Goal: Communication & Community: Answer question/provide support

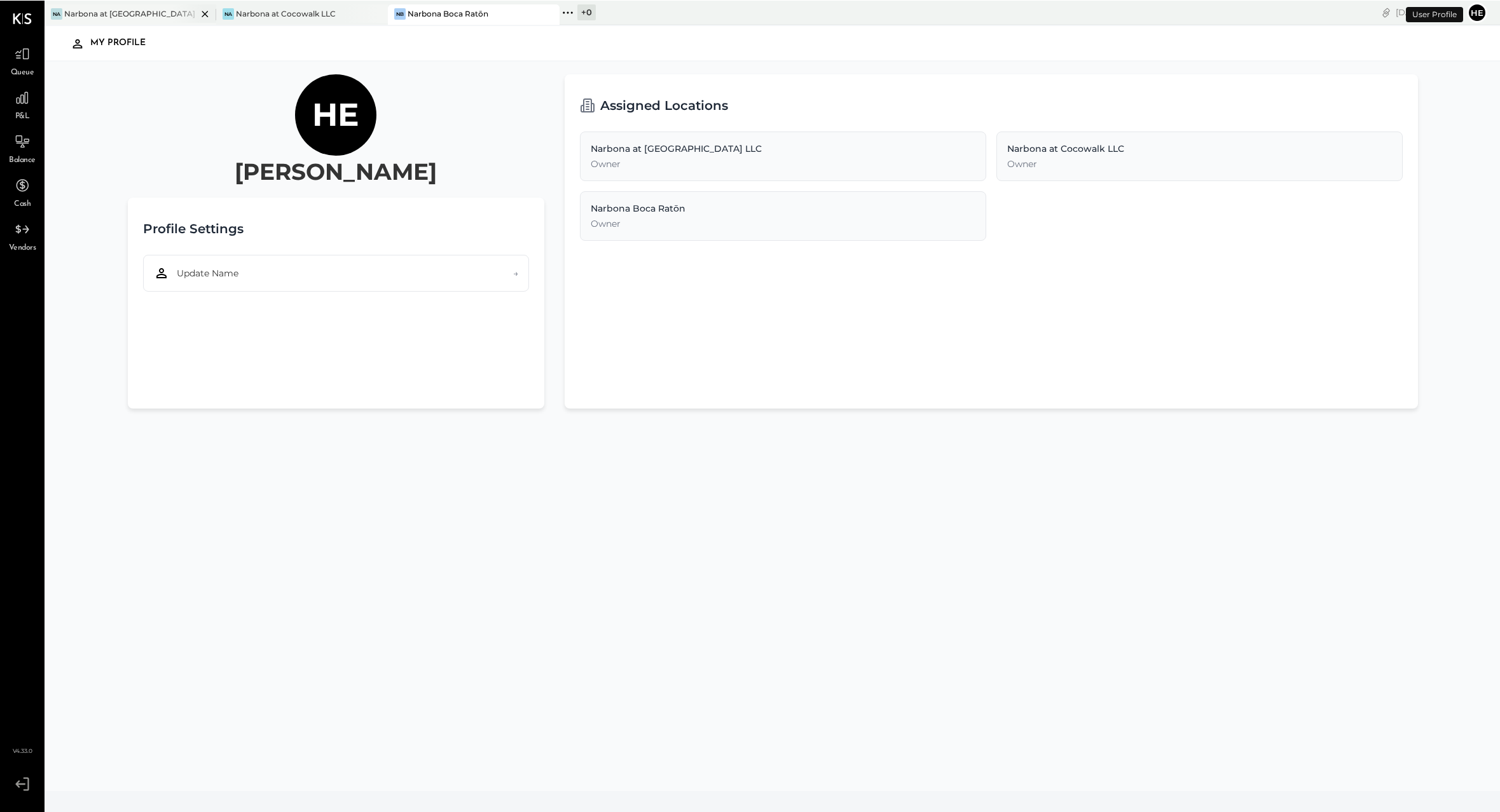
click at [145, 9] on div "Narbona at [GEOGRAPHIC_DATA] LLC" at bounding box center [131, 13] width 133 height 11
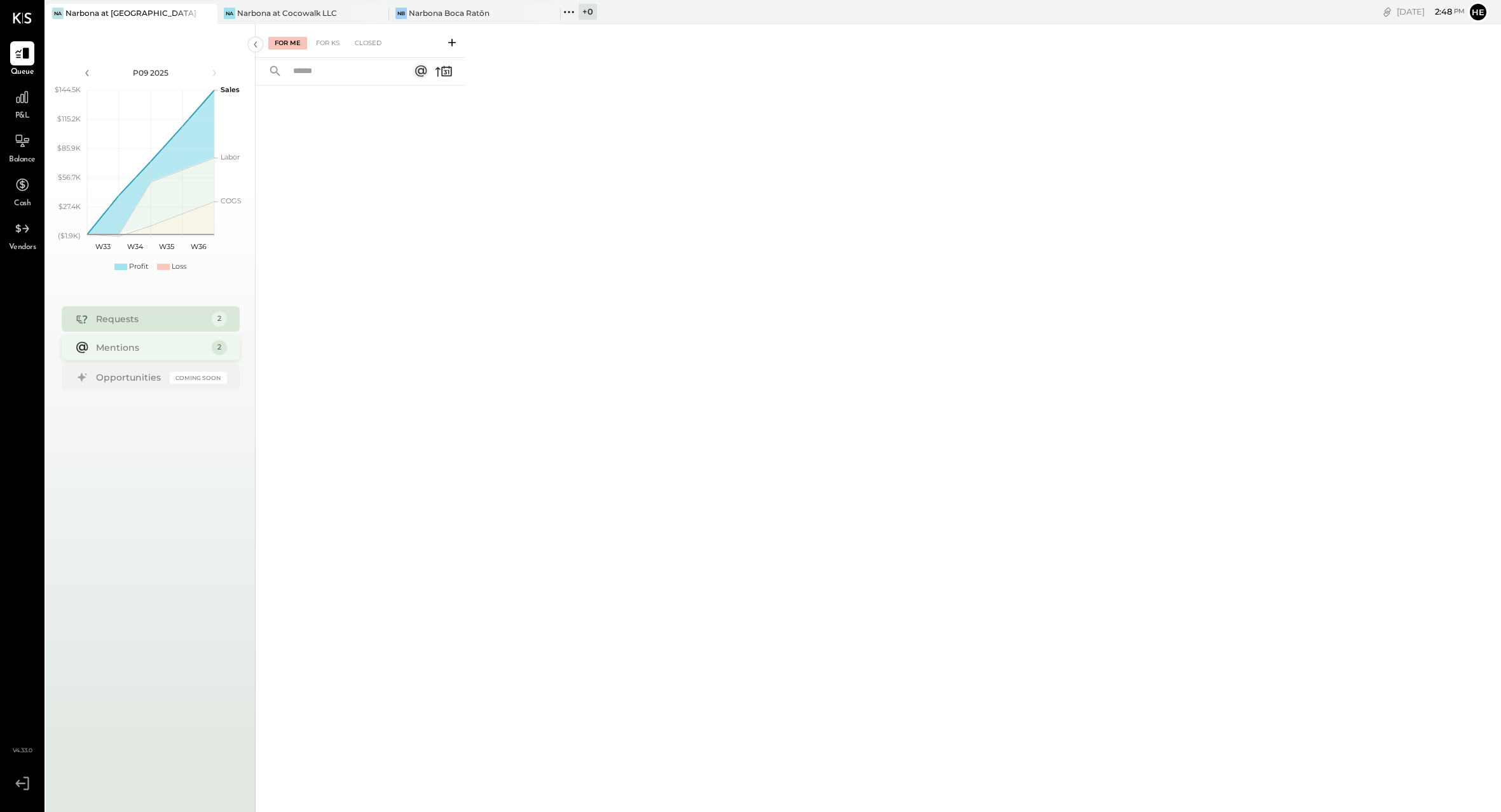
click at [207, 349] on div "Mentions 2" at bounding box center [150, 347] width 178 height 26
click at [341, 74] on input "text" at bounding box center [344, 71] width 118 height 21
click at [337, 42] on div "For KS" at bounding box center [328, 44] width 36 height 13
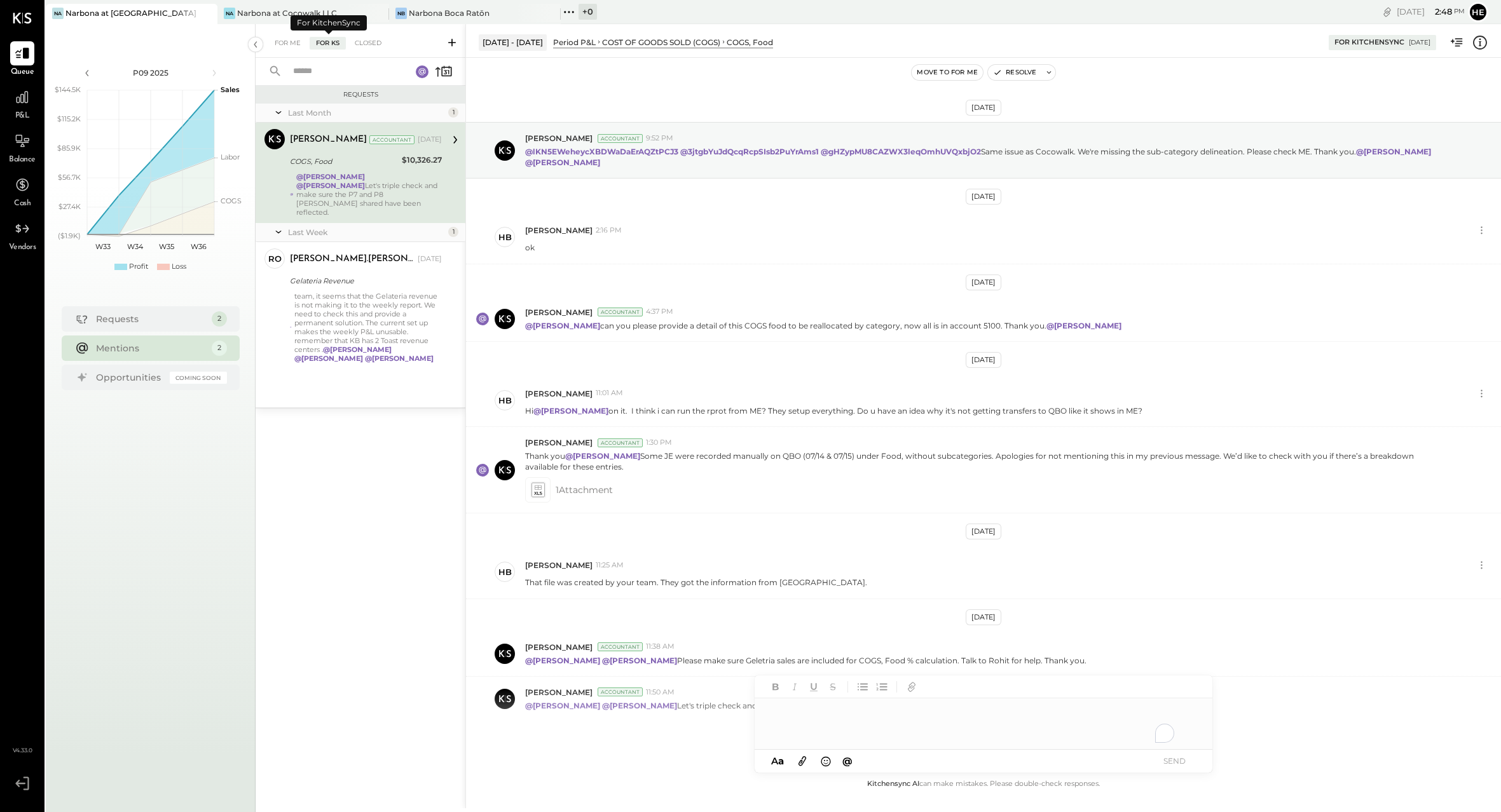
scroll to position [40, 0]
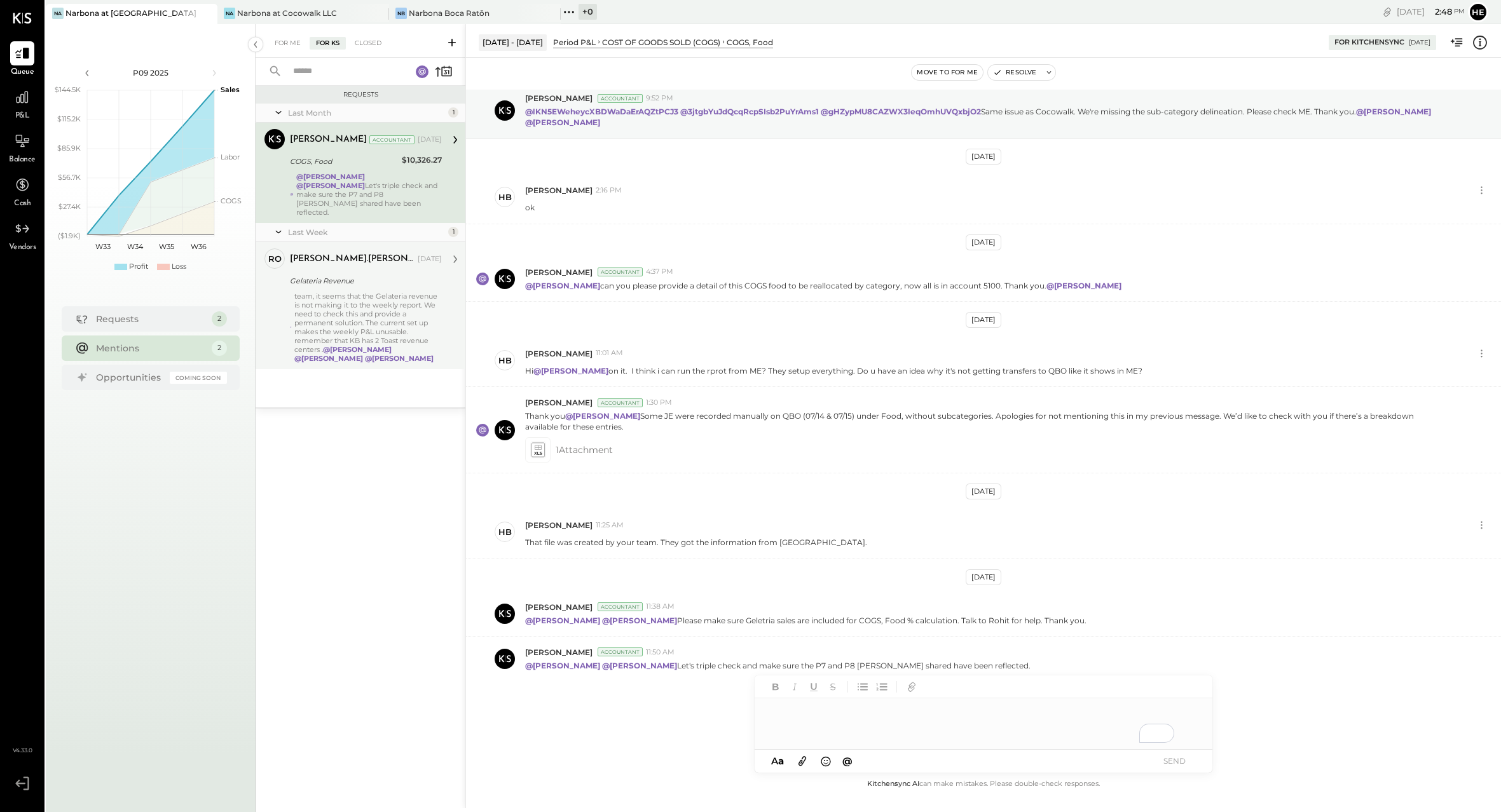
click at [386, 292] on div "team, it seems that the Gelateria revenue is not making it to the weekly report…" at bounding box center [368, 327] width 147 height 71
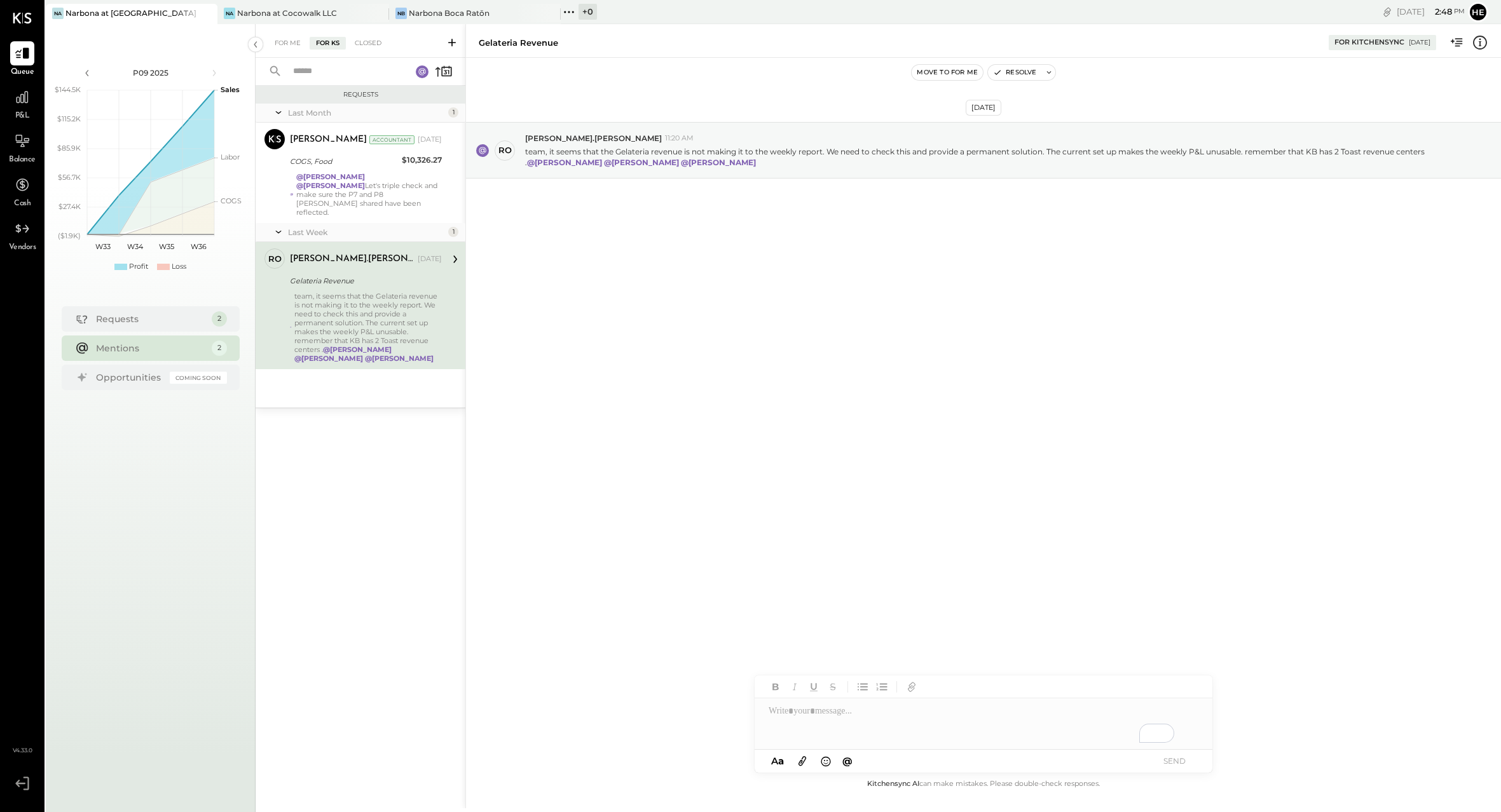
click at [1029, 724] on div "To enrich screen reader interactions, please activate Accessibility in Grammarl…" at bounding box center [983, 724] width 458 height 51
click at [887, 694] on span "[PERSON_NAME]" at bounding box center [877, 697] width 100 height 12
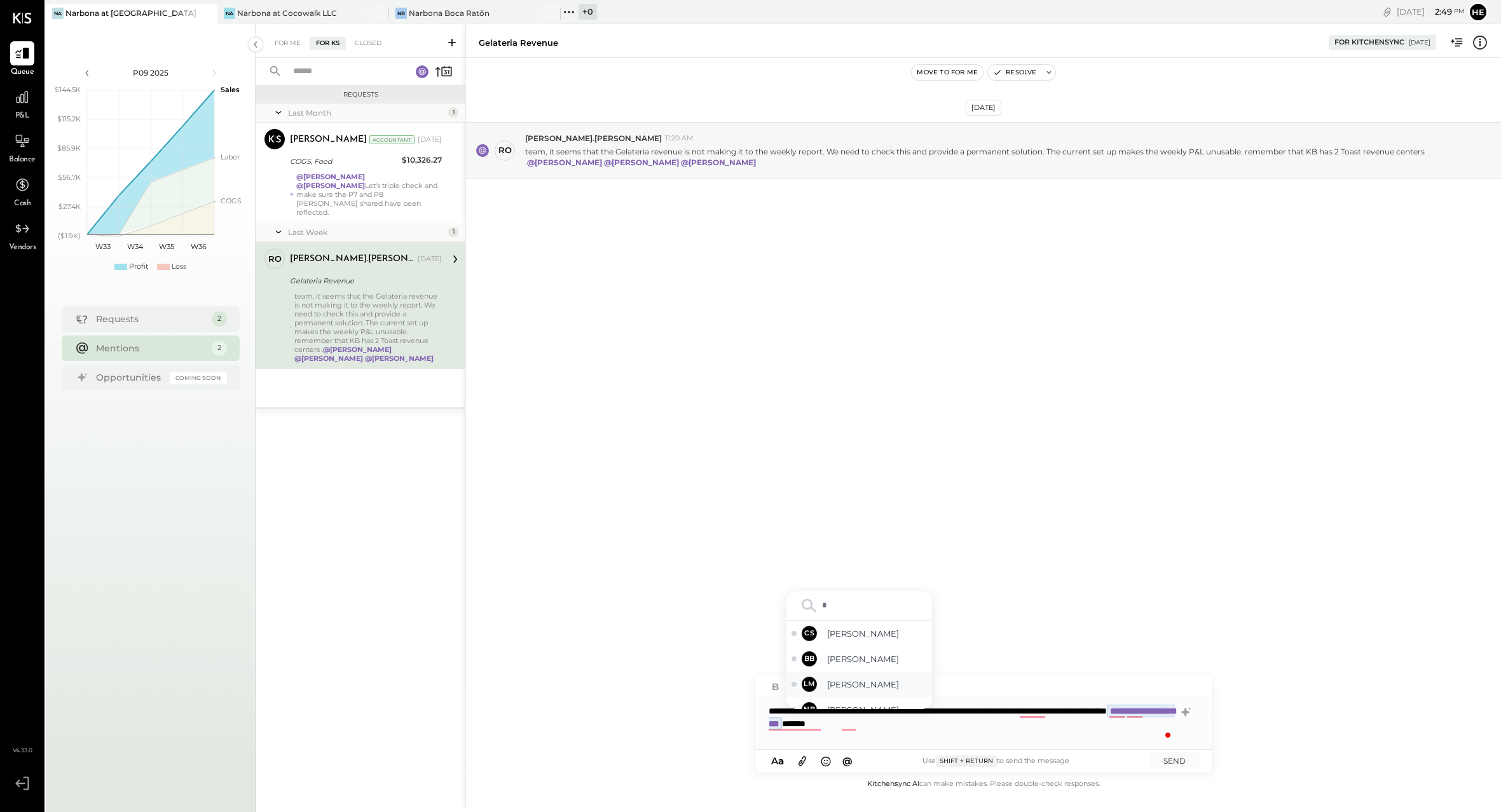
type input "**"
click at [860, 671] on span "[PERSON_NAME]" at bounding box center [877, 671] width 100 height 12
click at [1091, 729] on div "**********" at bounding box center [983, 724] width 458 height 51
click at [1178, 755] on button "SEND" at bounding box center [1174, 761] width 51 height 17
